Goal: Task Accomplishment & Management: Use online tool/utility

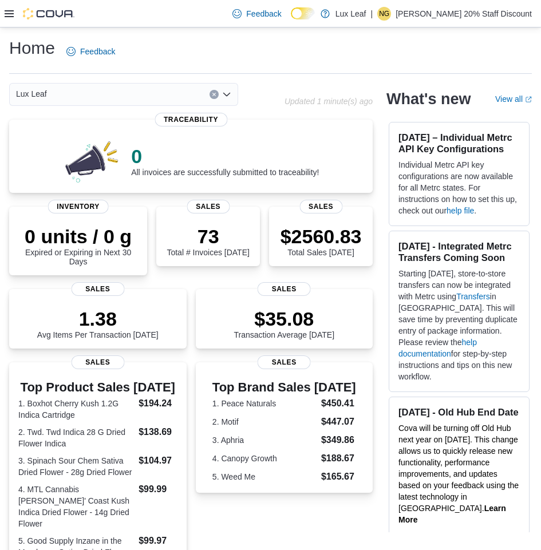
click at [6, 15] on icon at bounding box center [9, 13] width 9 height 9
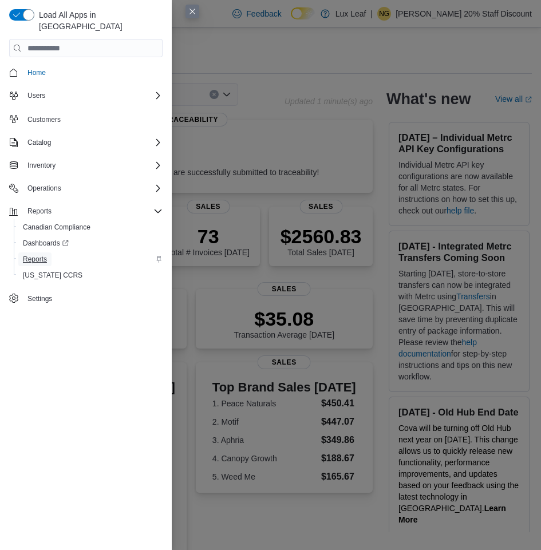
click at [30, 255] on span "Reports" at bounding box center [35, 259] width 24 height 9
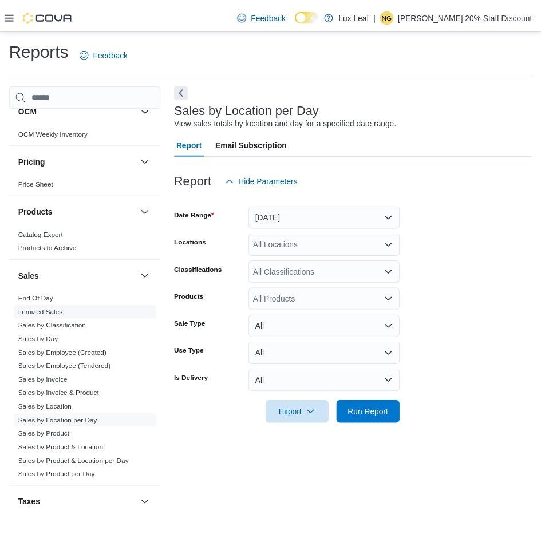
scroll to position [691, 0]
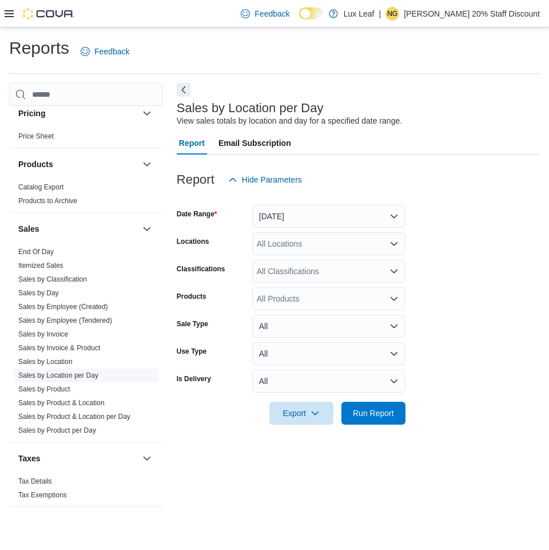
click at [61, 374] on link "Sales by Location per Day" at bounding box center [58, 375] width 80 height 8
click at [391, 245] on icon "Open list of options" at bounding box center [394, 243] width 9 height 9
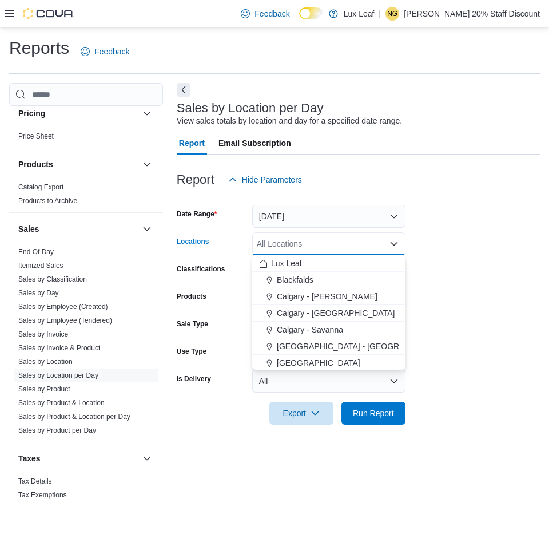
click at [314, 343] on span "[GEOGRAPHIC_DATA] - [GEOGRAPHIC_DATA]" at bounding box center [364, 345] width 174 height 11
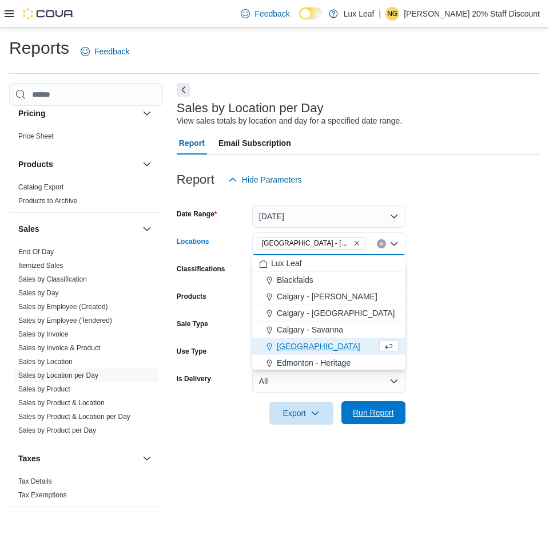
click at [369, 414] on span "Run Report" at bounding box center [373, 412] width 41 height 11
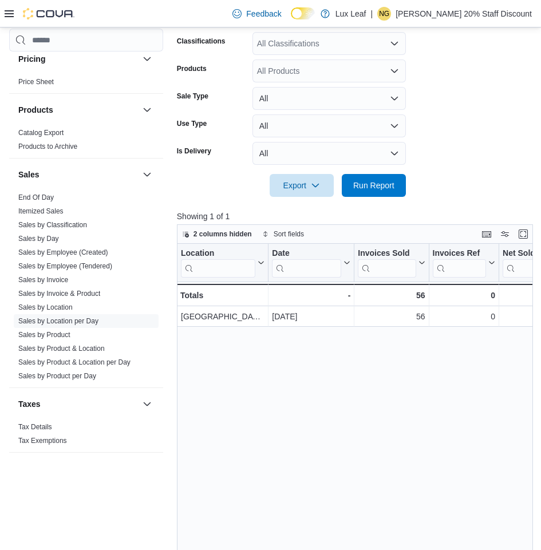
scroll to position [229, 0]
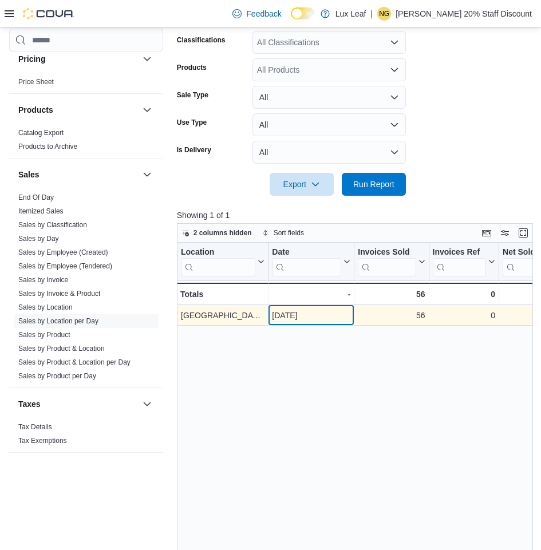
click at [347, 318] on div "[DATE]" at bounding box center [311, 315] width 78 height 14
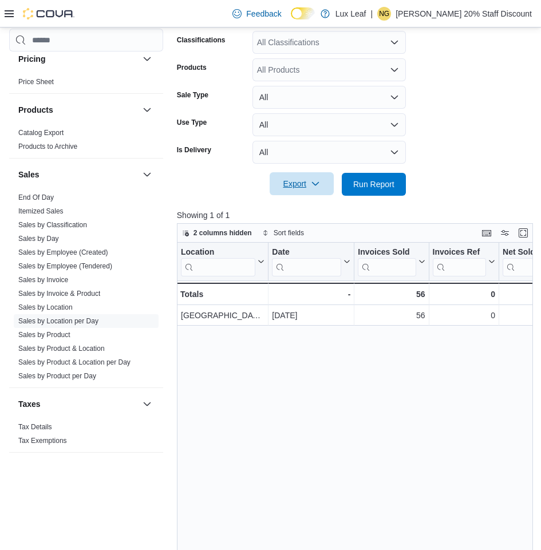
click at [302, 183] on span "Export" at bounding box center [301, 183] width 50 height 23
click at [310, 200] on button "Export to Excel" at bounding box center [303, 207] width 65 height 23
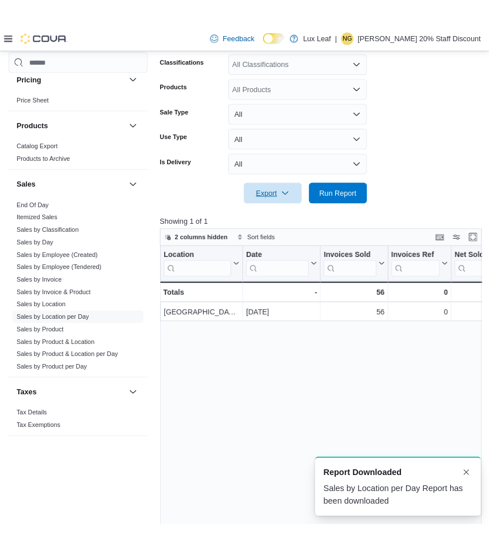
scroll to position [0, 0]
